Goal: Check status: Check status

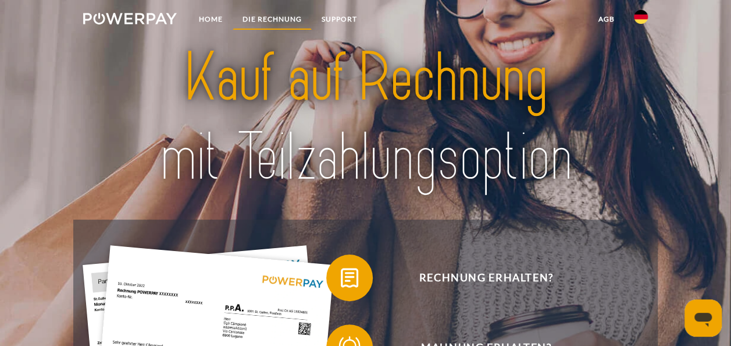
click at [281, 13] on link "DIE RECHNUNG" at bounding box center [272, 19] width 79 height 21
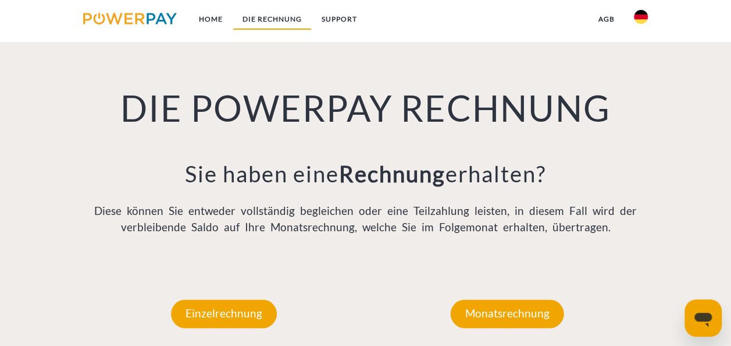
scroll to position [762, 0]
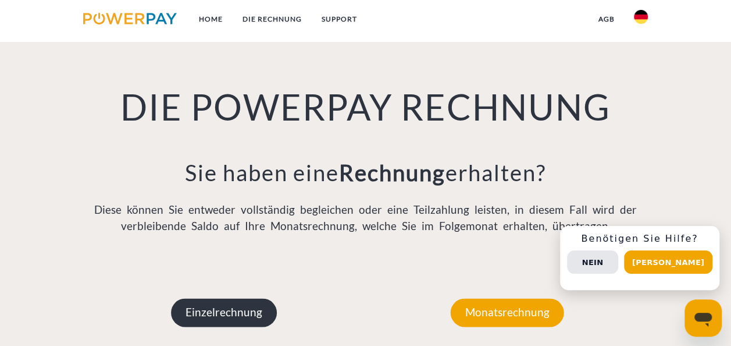
click at [220, 315] on p "Einzelrechnung" at bounding box center [224, 312] width 106 height 28
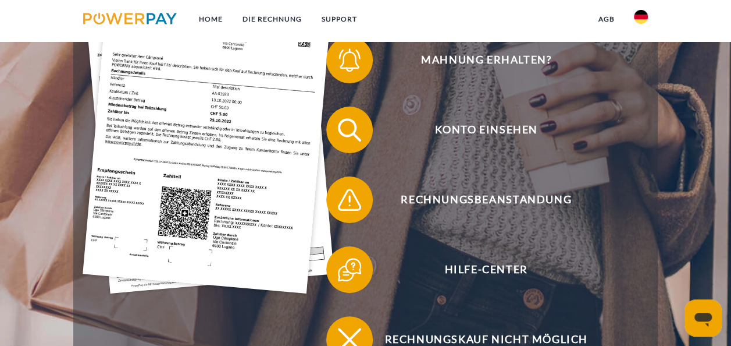
scroll to position [285, 0]
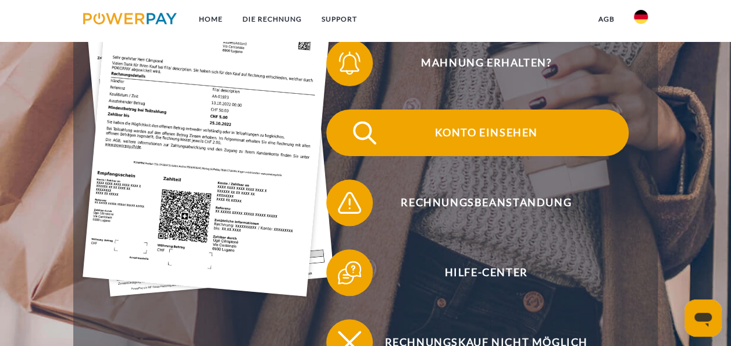
click at [472, 133] on span "Konto einsehen" at bounding box center [486, 132] width 285 height 47
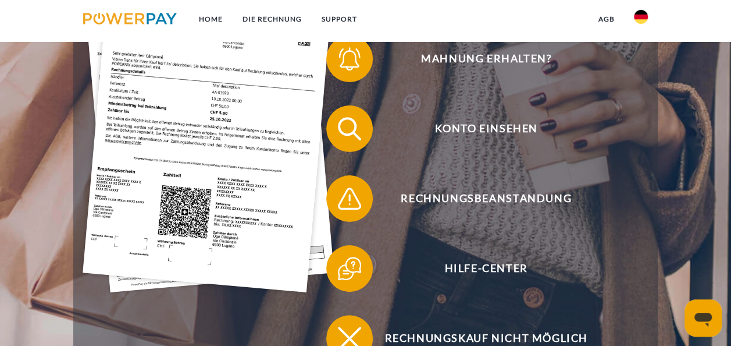
scroll to position [94, 0]
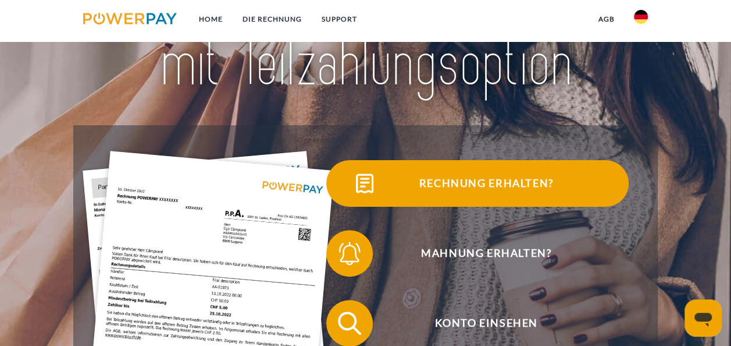
click at [505, 186] on span "Rechnung erhalten?" at bounding box center [486, 183] width 285 height 47
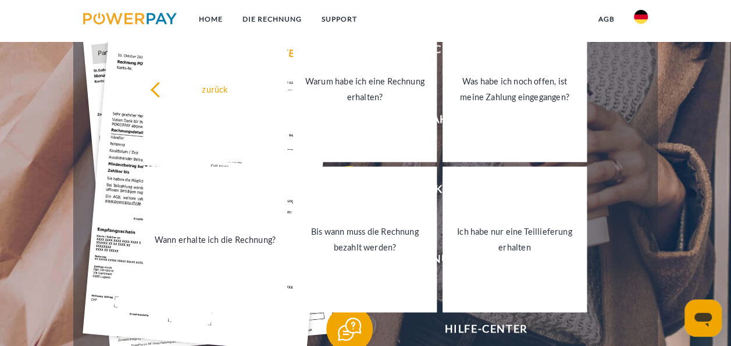
scroll to position [222, 0]
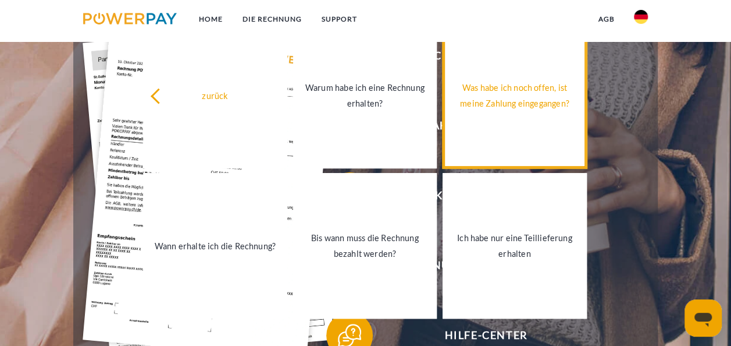
click at [543, 83] on div "Was habe ich noch offen, ist meine Zahlung eingegangen?" at bounding box center [515, 95] width 130 height 31
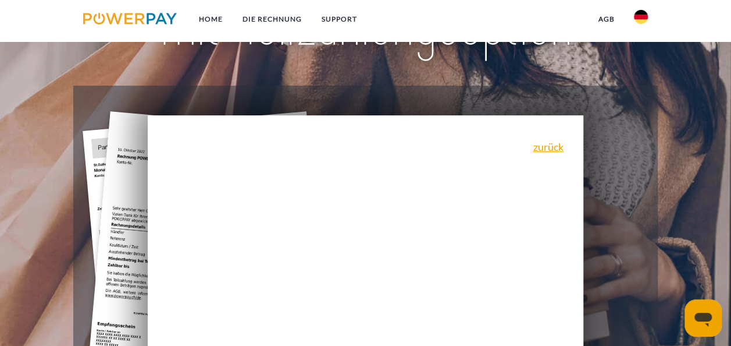
scroll to position [149, 0]
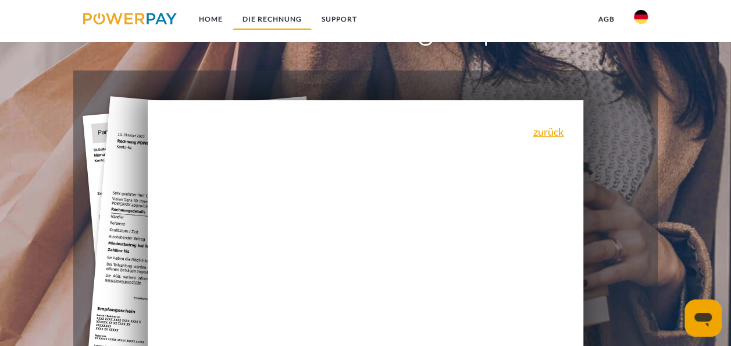
click at [278, 21] on link "DIE RECHNUNG" at bounding box center [272, 19] width 79 height 21
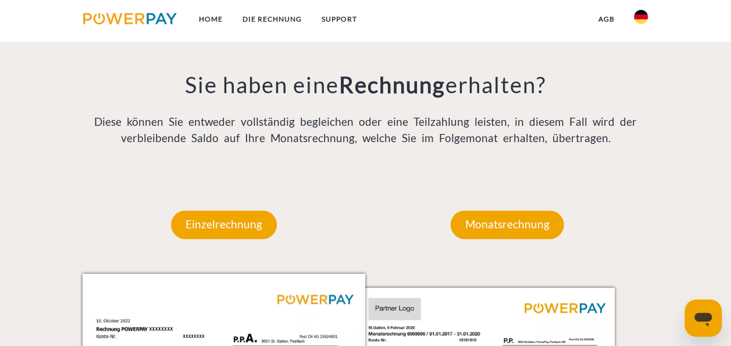
scroll to position [516, 0]
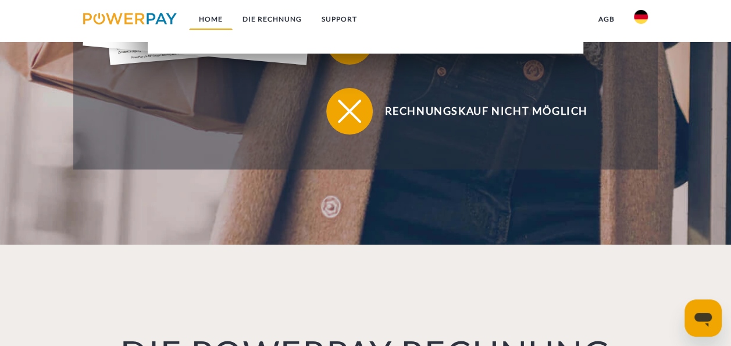
click at [218, 15] on link "Home" at bounding box center [211, 19] width 44 height 21
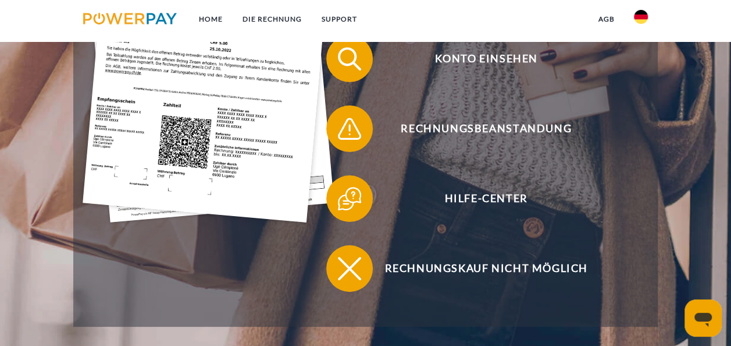
scroll to position [319, 0]
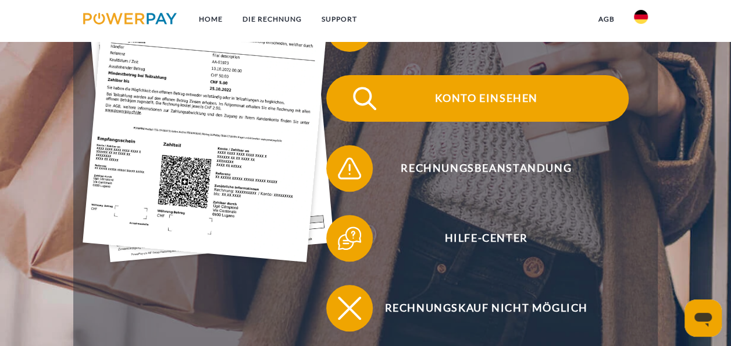
click at [357, 95] on span at bounding box center [347, 98] width 58 height 58
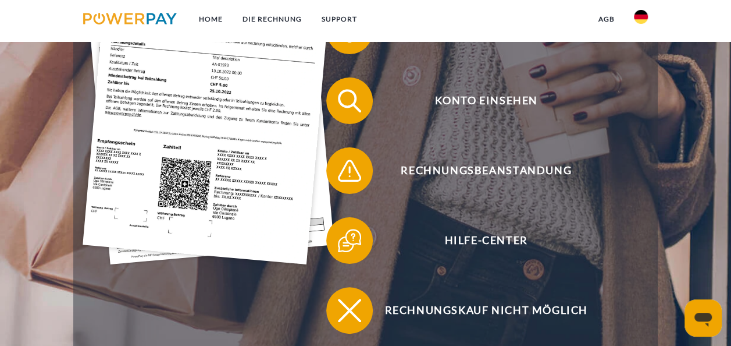
scroll to position [307, 0]
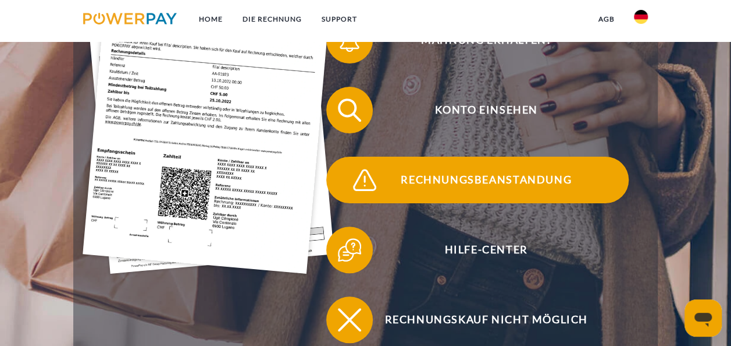
click at [463, 182] on span "Rechnungsbeanstandung" at bounding box center [486, 180] width 285 height 47
